Goal: Communication & Community: Answer question/provide support

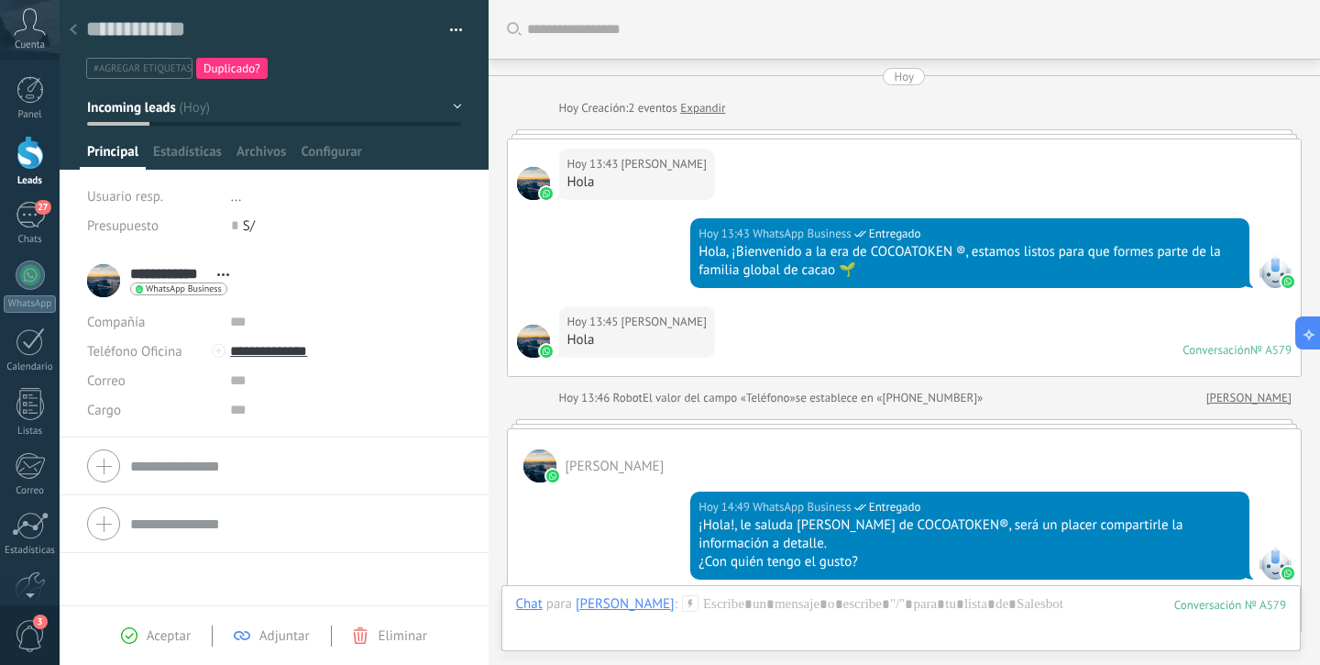
click at [641, 408] on div "Buscar Carga más [DATE] [DATE] Creación: 2 eventos Expandir [DATE] 13:43 [PERSO…" at bounding box center [905, 476] width 832 height 952
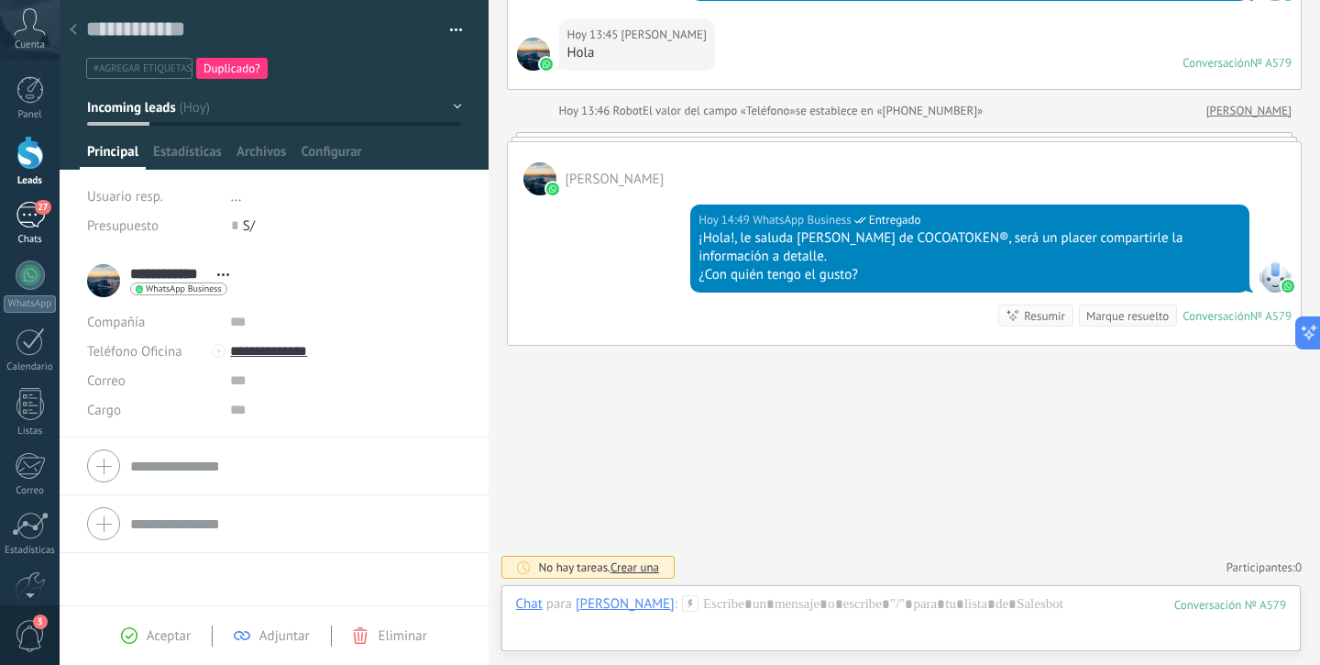
click at [41, 214] on div "27" at bounding box center [30, 215] width 29 height 27
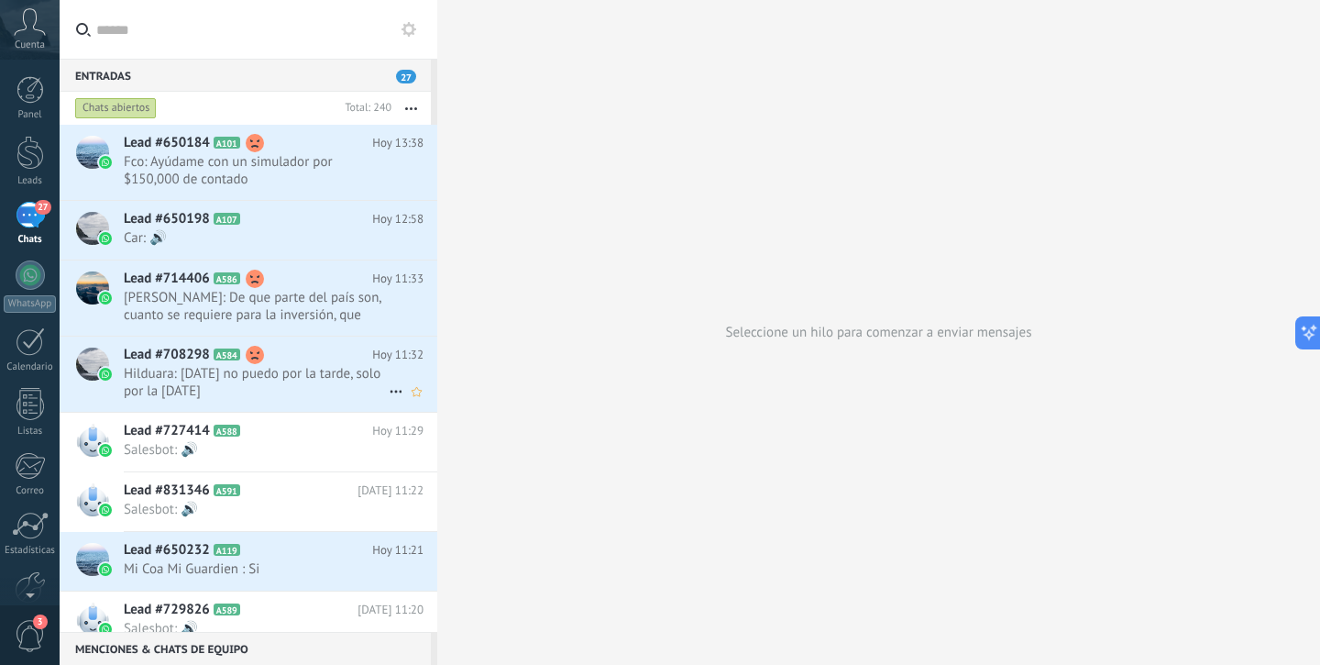
click at [319, 387] on span "Hilduara: [DATE] no puedo por la tarde, solo por la [DATE]" at bounding box center [256, 382] width 265 height 35
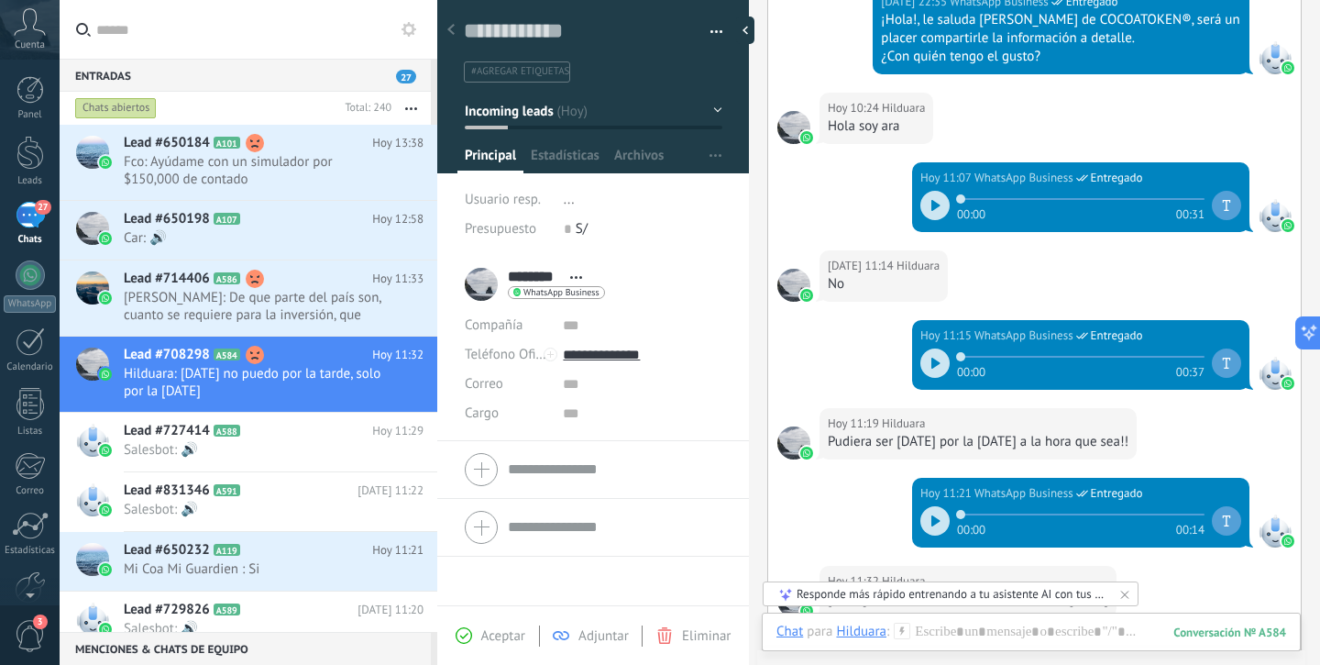
scroll to position [678, 0]
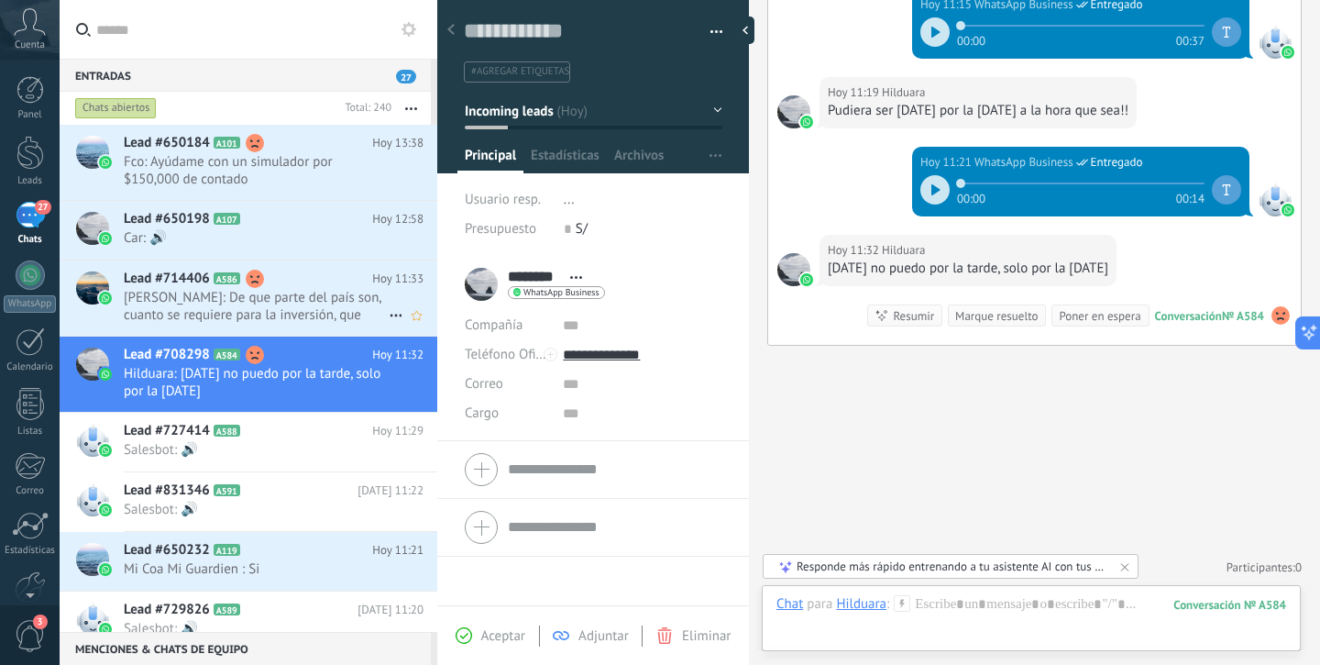
click at [247, 318] on span "[PERSON_NAME]: De que parte del país son, cuanto se requiere para la inversión,…" at bounding box center [256, 306] width 265 height 35
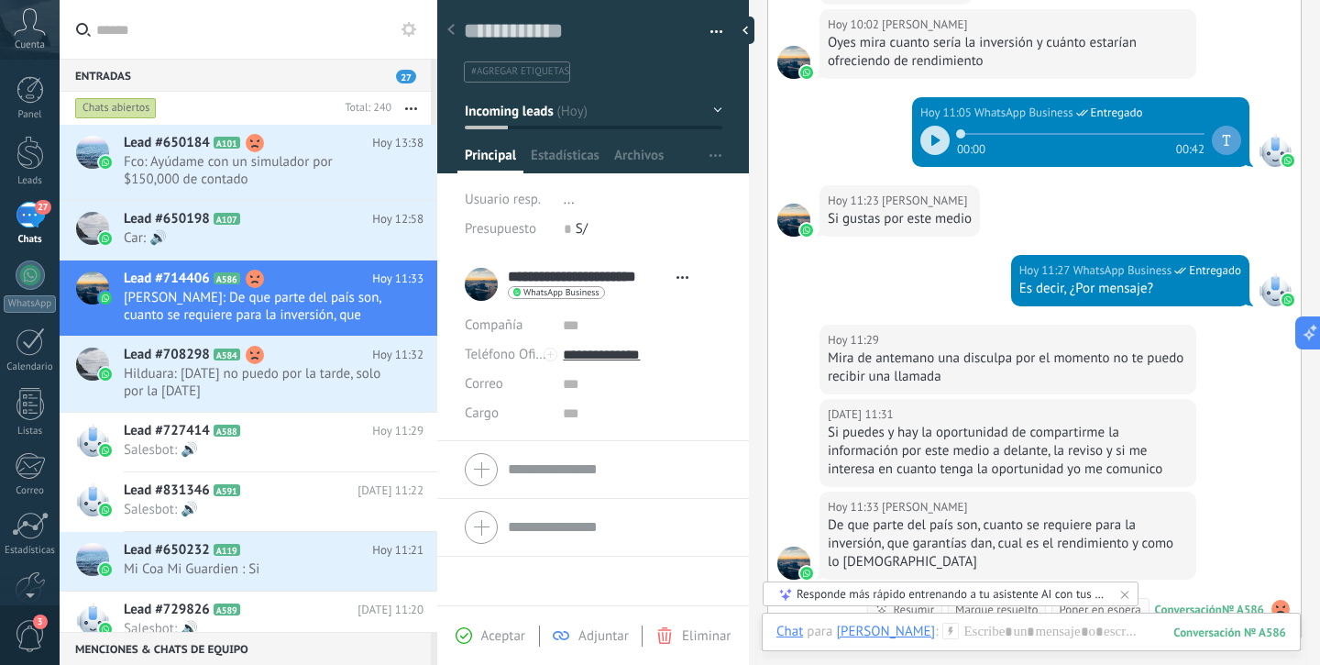
scroll to position [789, 0]
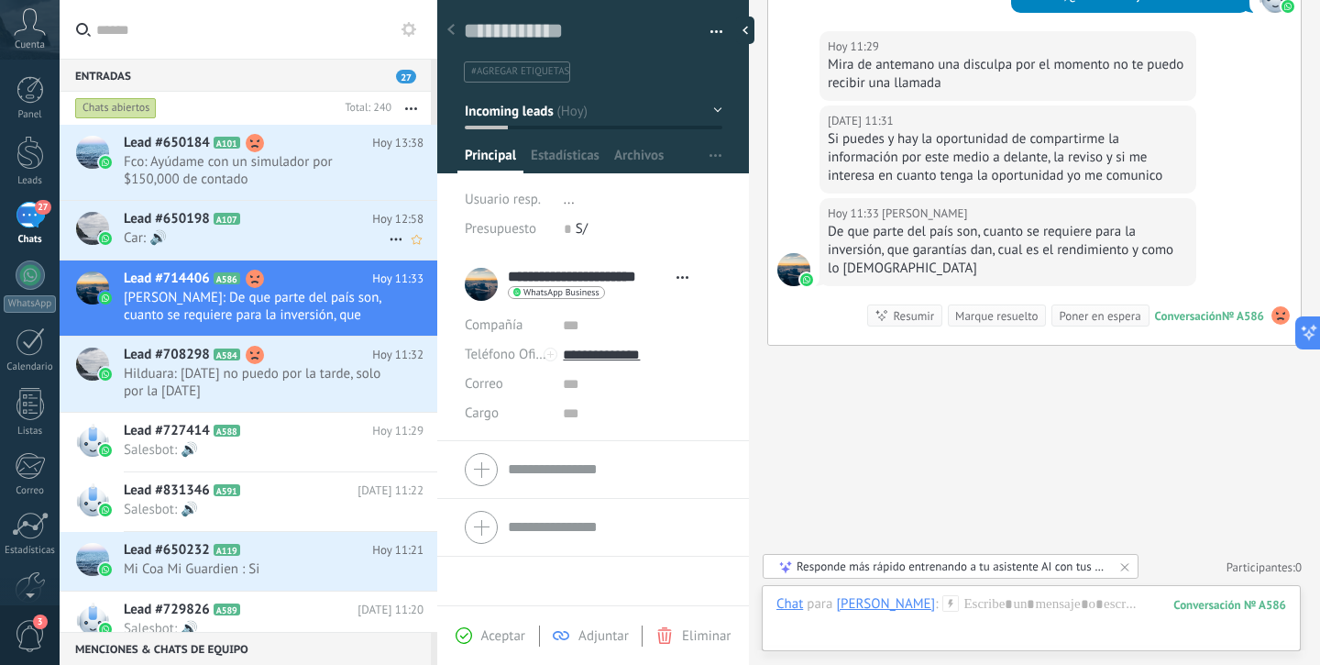
click at [170, 221] on span "Lead #650198" at bounding box center [167, 219] width 86 height 18
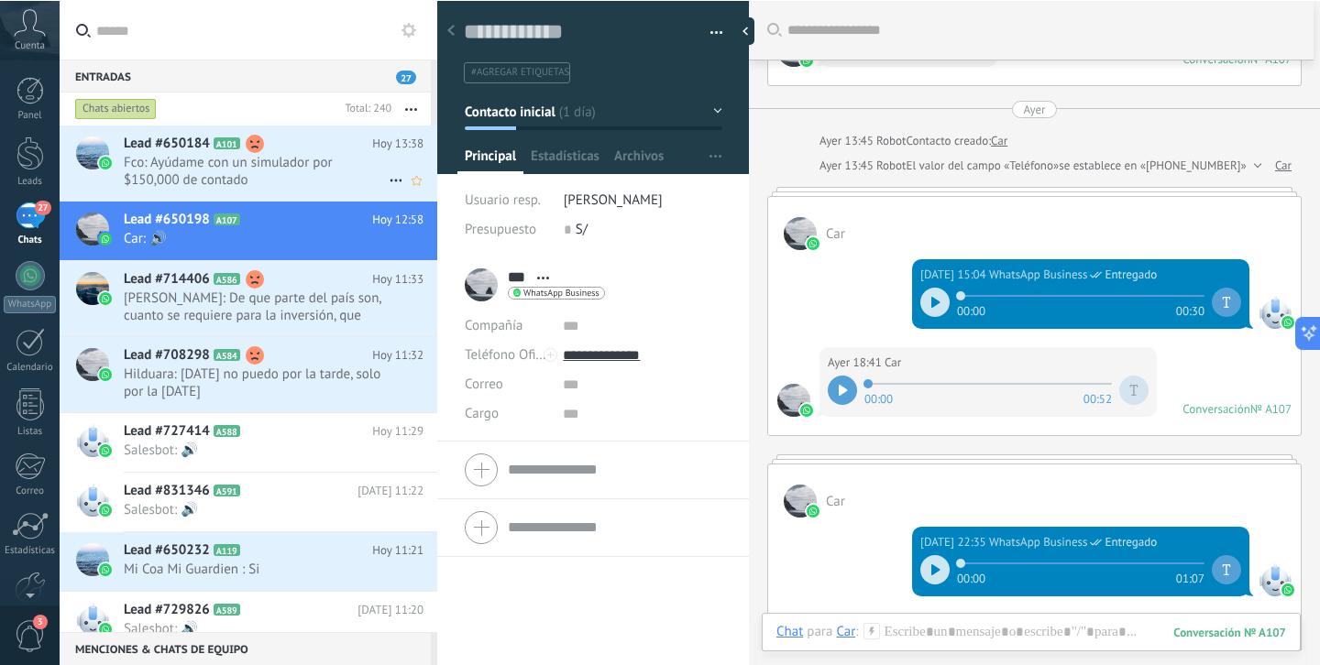
scroll to position [208, 0]
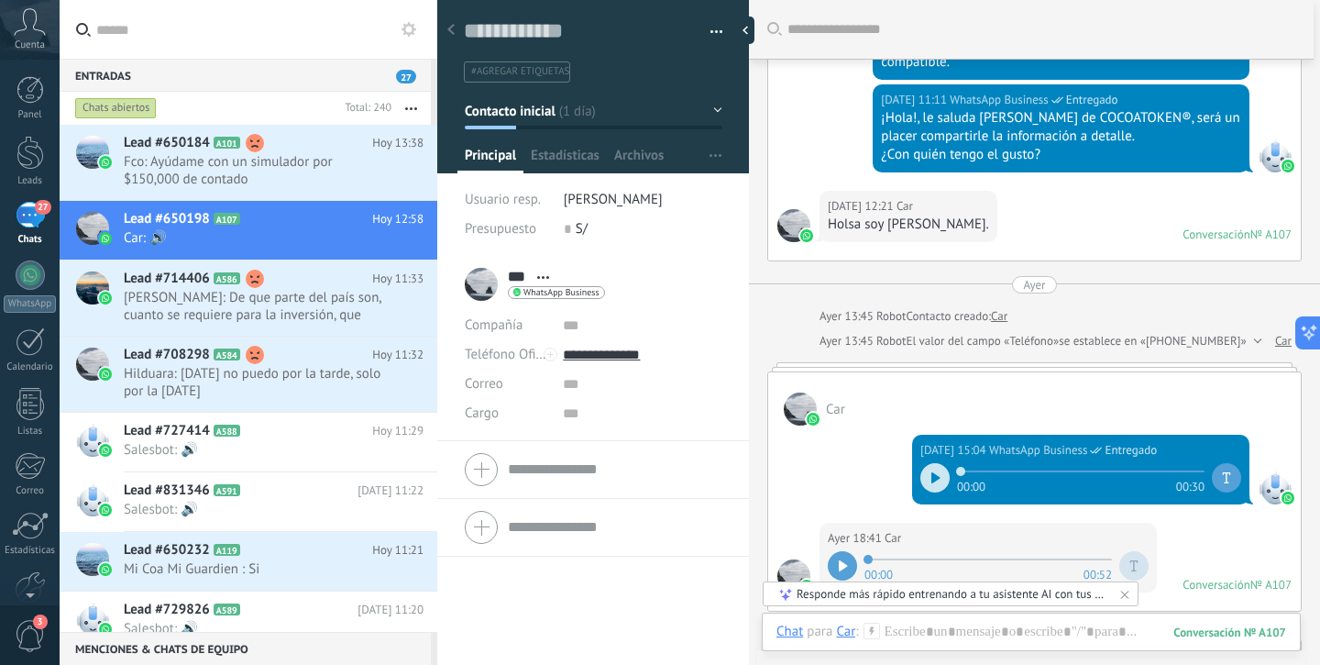
type textarea "**********"
